Goal: Navigation & Orientation: Find specific page/section

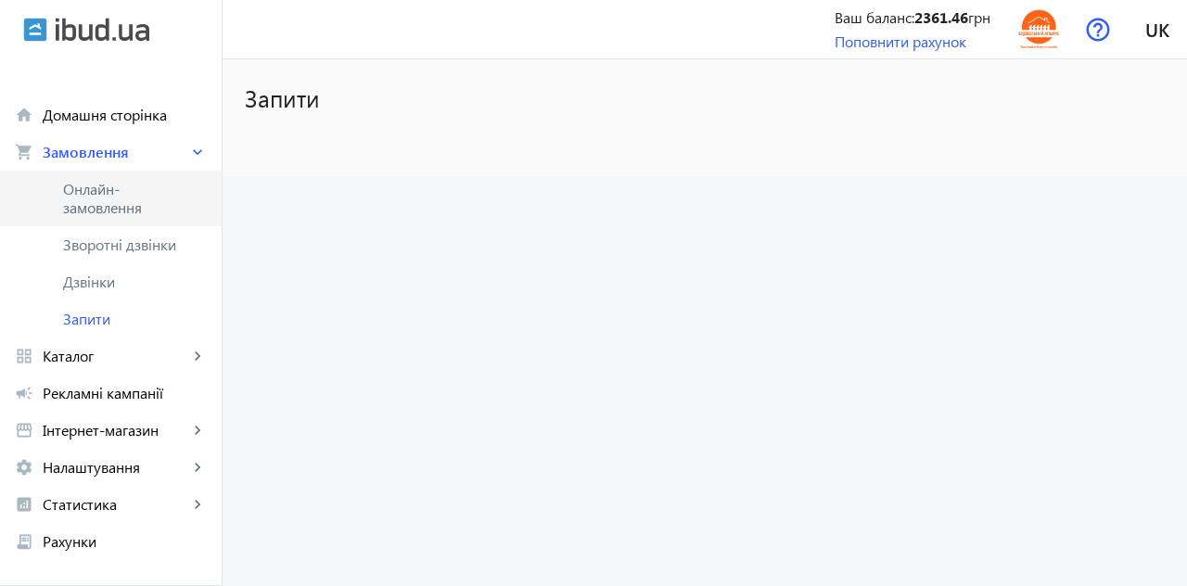
click at [87, 201] on span "Онлайн-замовлення" at bounding box center [124, 198] width 123 height 37
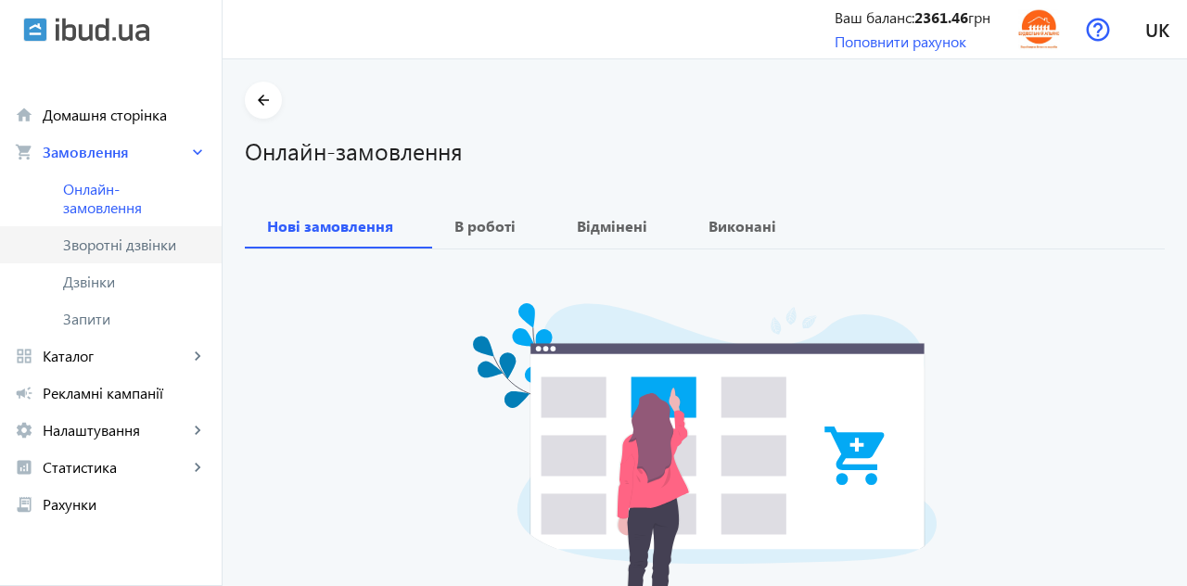
click at [93, 245] on span "Зворотні дзвінки" at bounding box center [124, 245] width 123 height 19
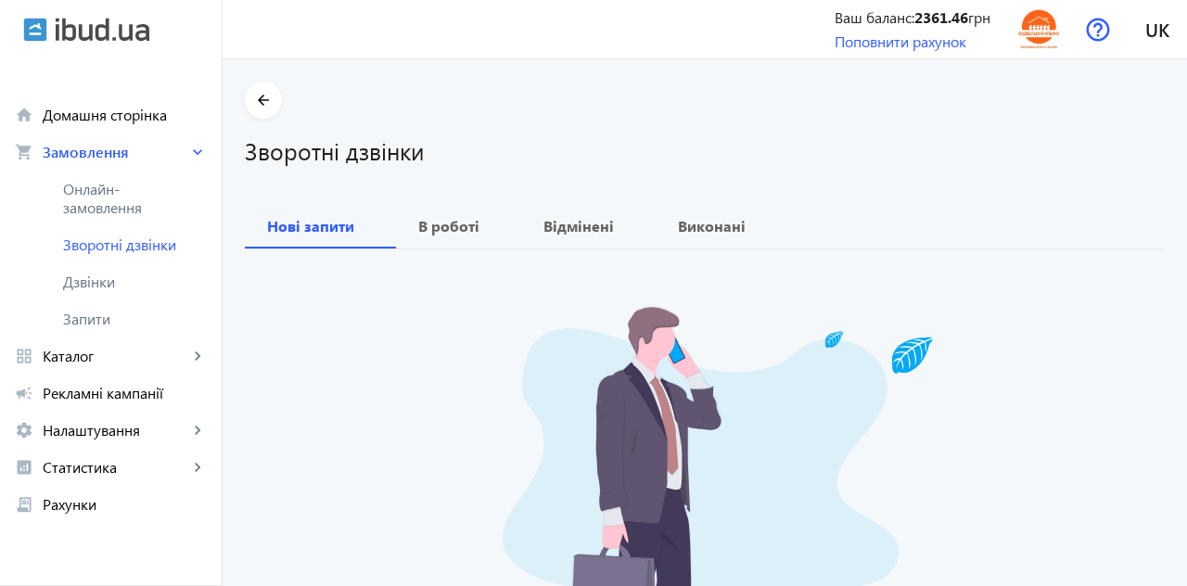
click at [88, 284] on span "Дзвінки" at bounding box center [135, 282] width 144 height 19
